Goal: Task Accomplishment & Management: Manage account settings

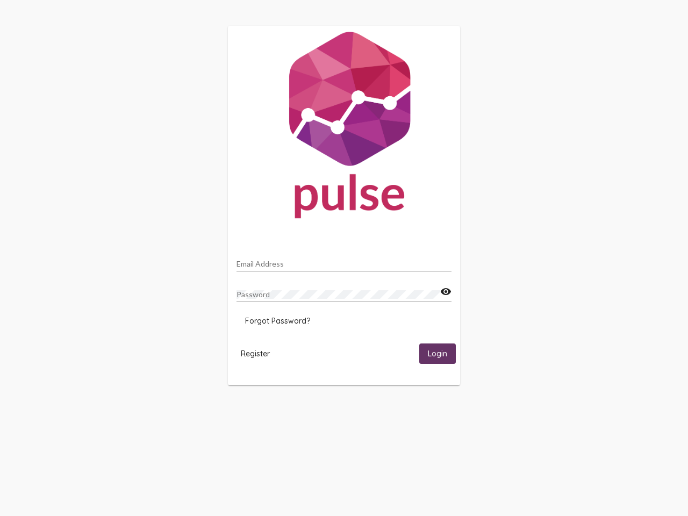
click at [344, 261] on input "Email Address" at bounding box center [343, 264] width 215 height 9
click at [445, 292] on mat-icon "visibility" at bounding box center [445, 291] width 11 height 13
click at [277, 321] on span "Forgot Password?" at bounding box center [277, 321] width 65 height 10
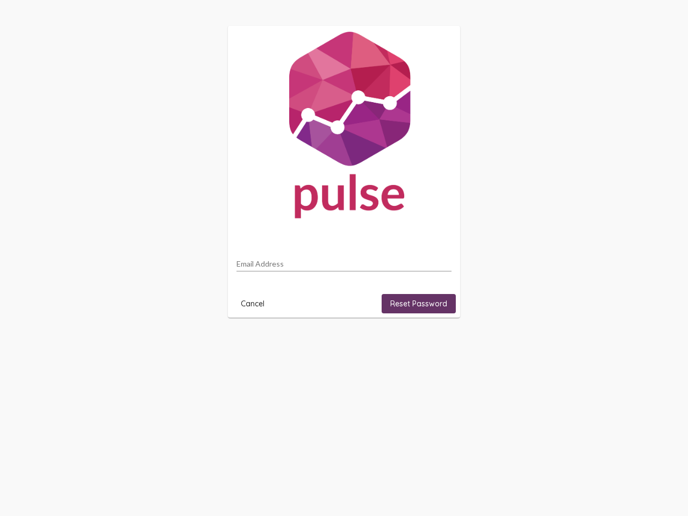
click at [255, 343] on html "Email Address Cancel Reset Password" at bounding box center [344, 171] width 688 height 343
click at [437, 343] on html "Email Address Cancel Reset Password" at bounding box center [344, 171] width 688 height 343
